Goal: Find specific page/section: Find specific page/section

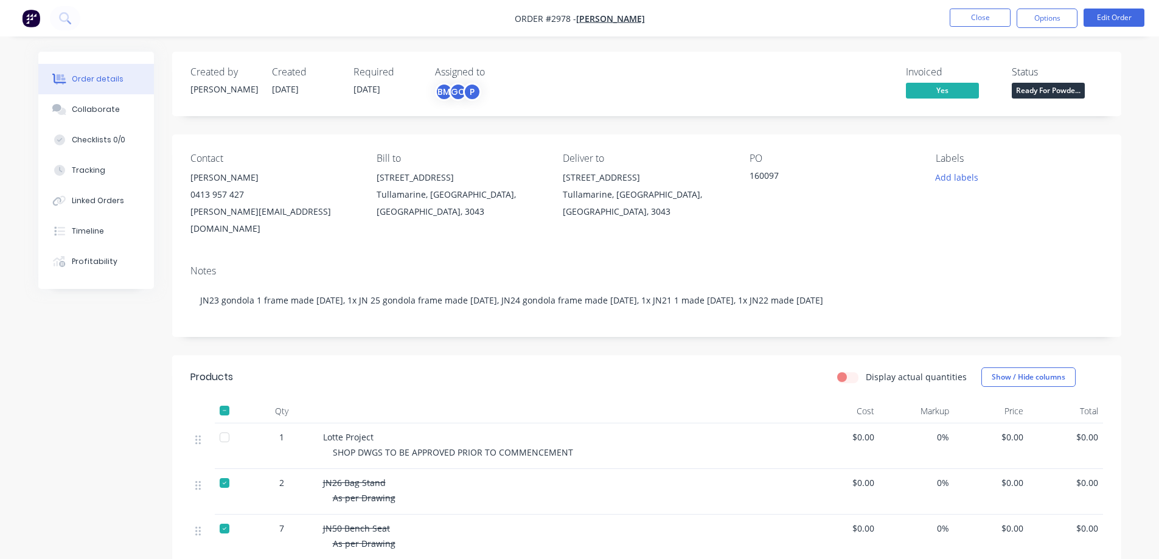
click at [986, 15] on button "Close" at bounding box center [980, 18] width 61 height 18
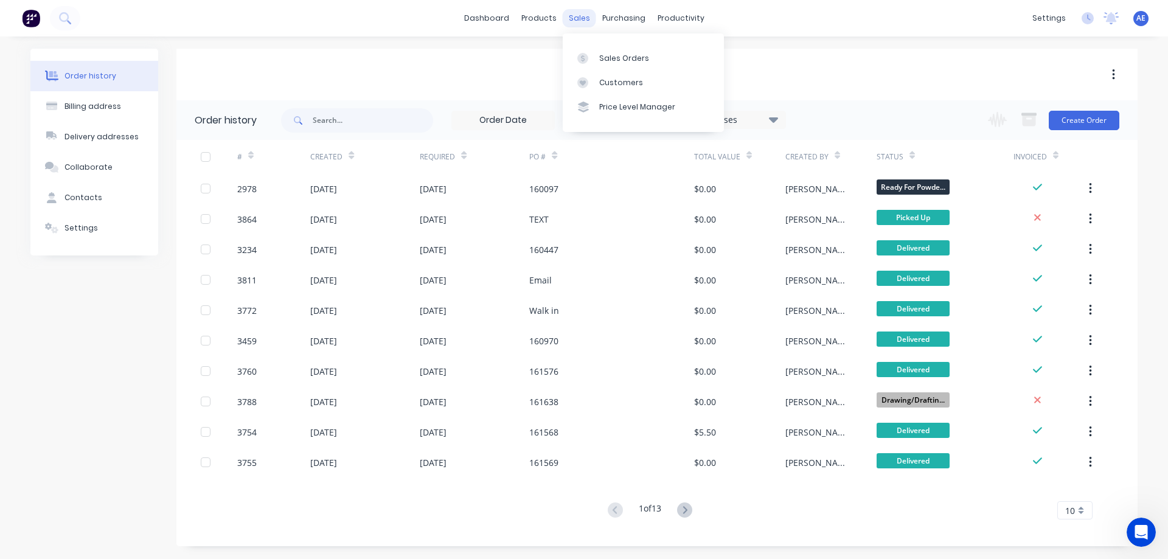
click at [572, 18] on div "sales" at bounding box center [579, 18] width 33 height 18
click at [633, 61] on div "Sales Orders" at bounding box center [624, 58] width 50 height 11
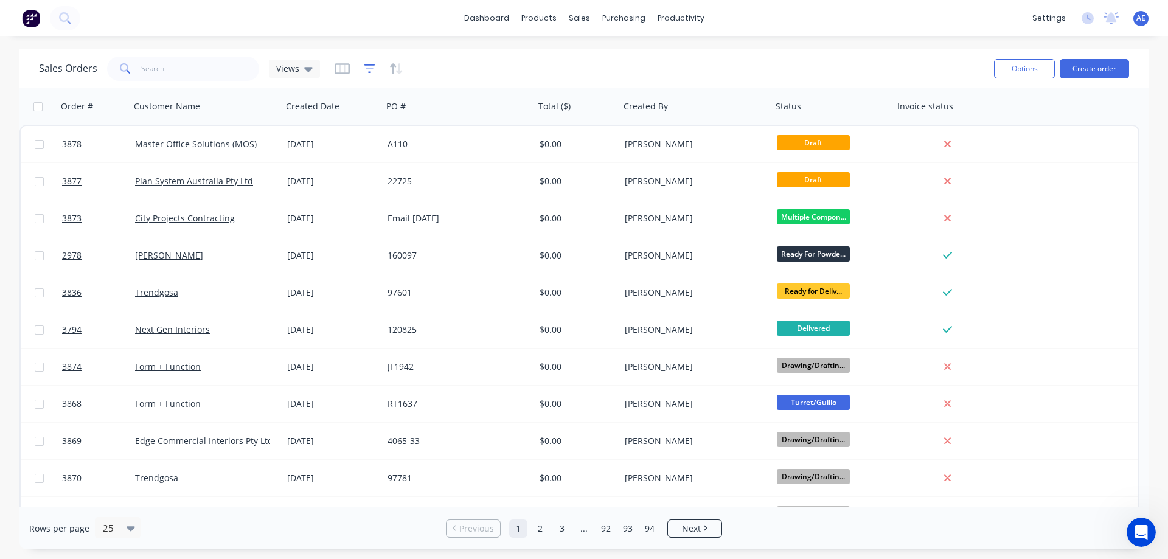
click at [372, 72] on icon "button" at bounding box center [369, 69] width 11 height 12
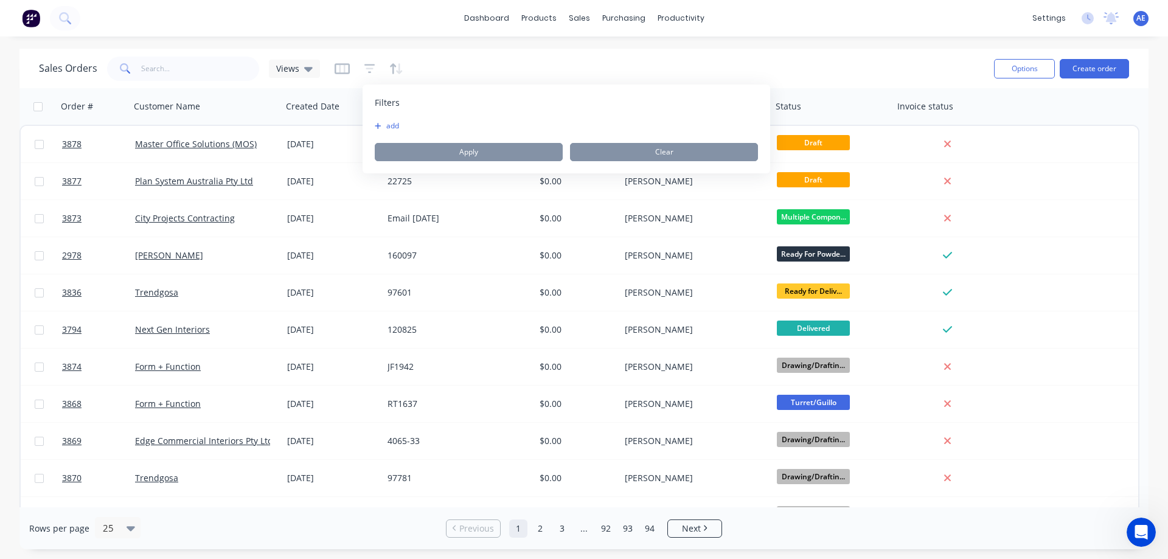
click at [384, 124] on button "add" at bounding box center [390, 126] width 30 height 10
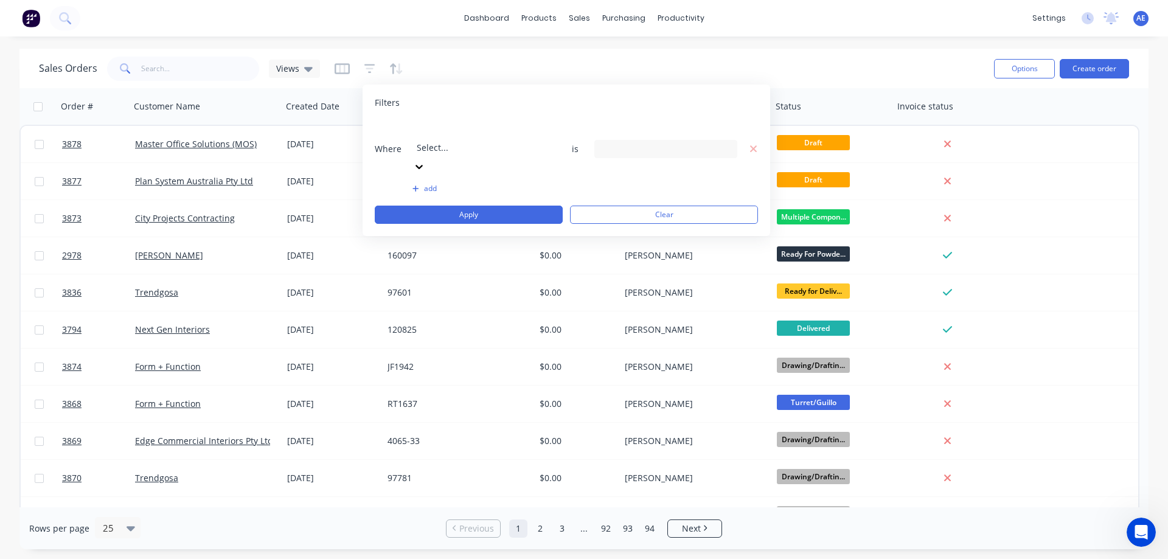
click at [425, 161] on icon at bounding box center [419, 167] width 12 height 12
click at [723, 147] on icon at bounding box center [725, 149] width 9 height 5
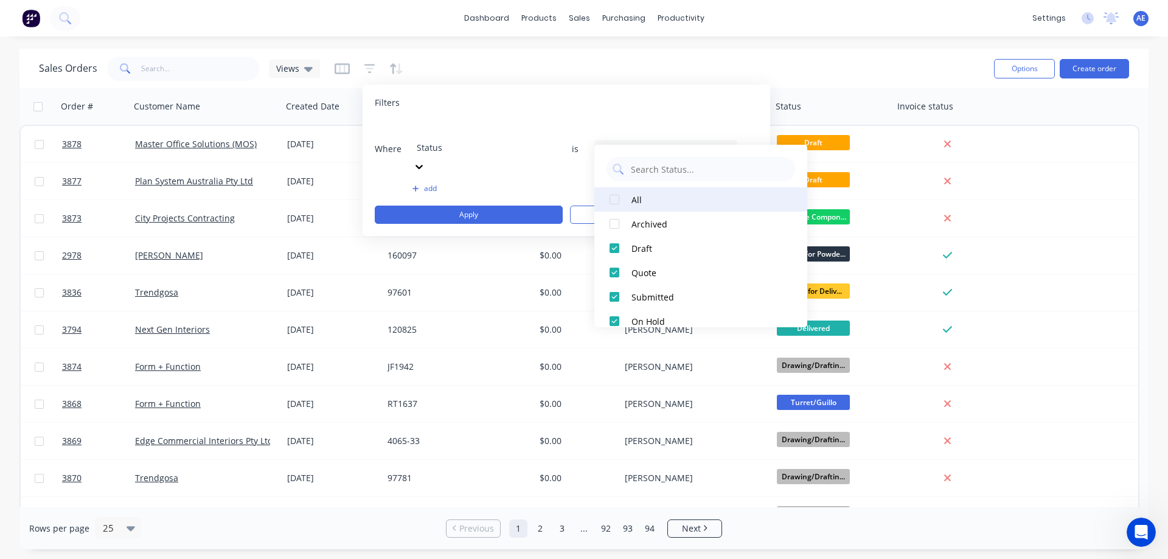
click at [614, 197] on div at bounding box center [614, 199] width 24 height 24
click at [613, 197] on div at bounding box center [614, 199] width 24 height 24
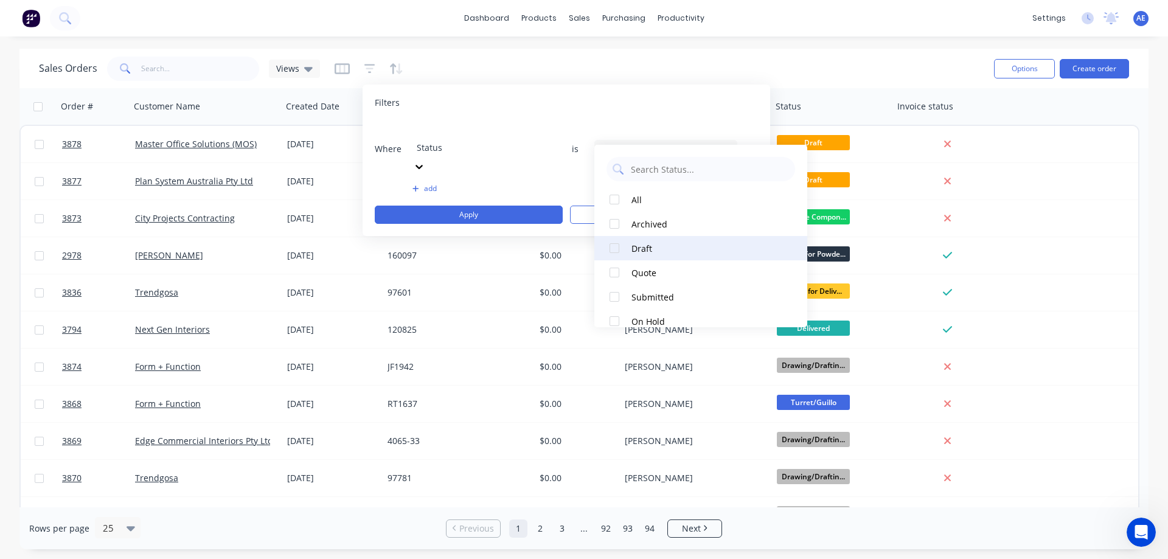
click at [615, 252] on div at bounding box center [614, 248] width 24 height 24
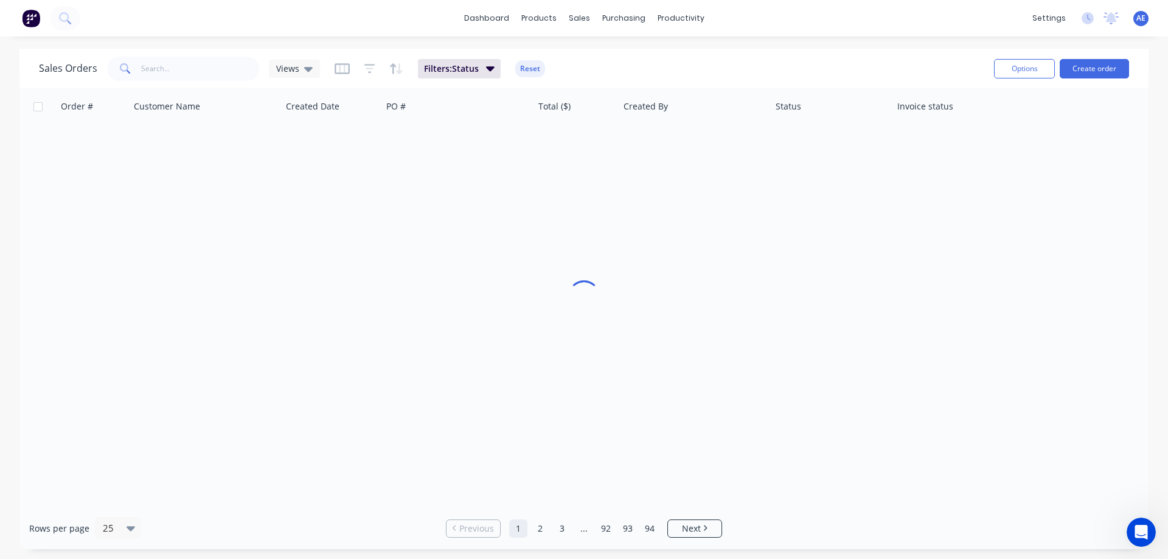
click at [742, 73] on div "Sales Orders Views Filters: Status Reset" at bounding box center [511, 69] width 945 height 30
